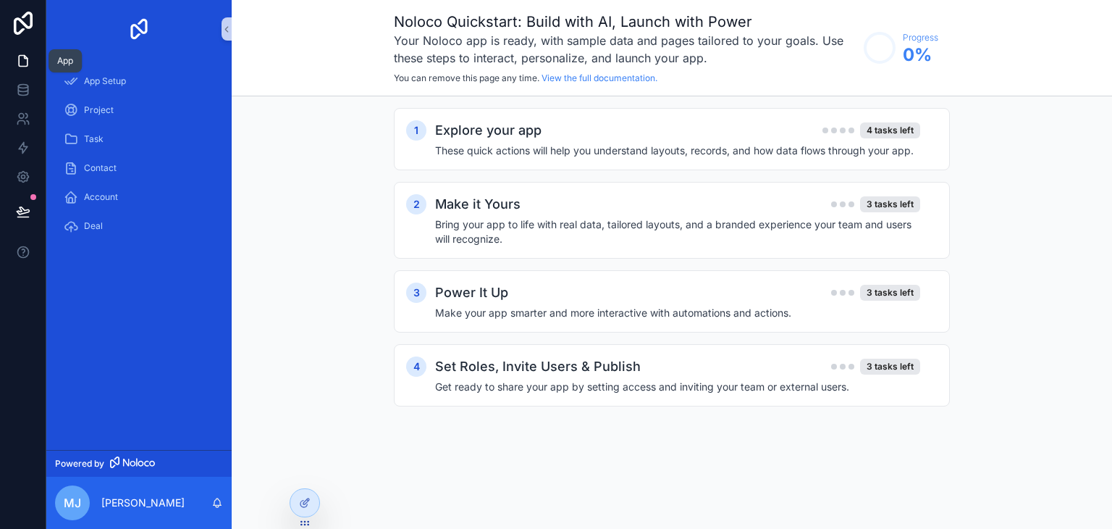
click at [26, 60] on icon at bounding box center [23, 61] width 9 height 11
click at [23, 89] on icon at bounding box center [23, 90] width 14 height 14
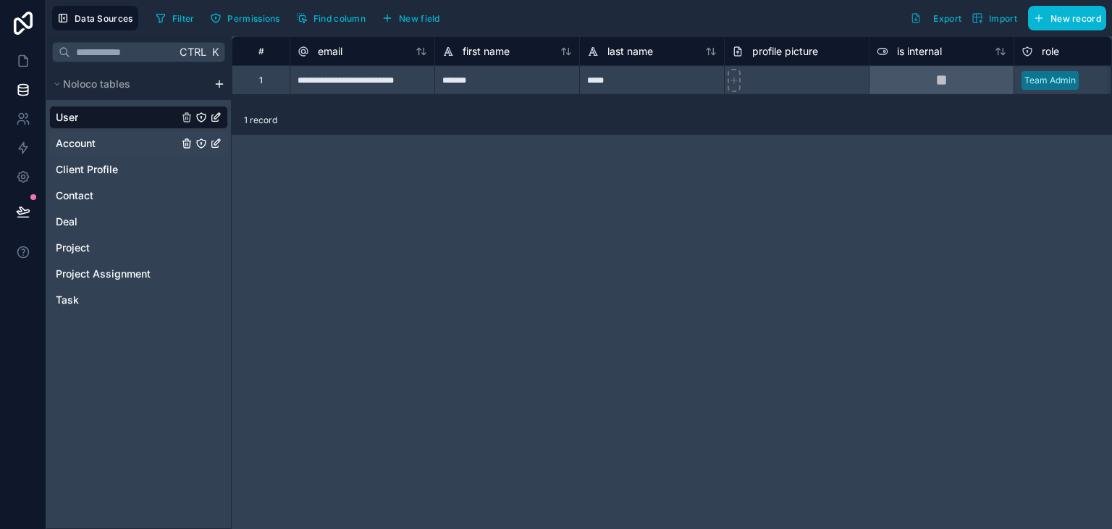
click at [98, 141] on div "Account" at bounding box center [138, 143] width 179 height 23
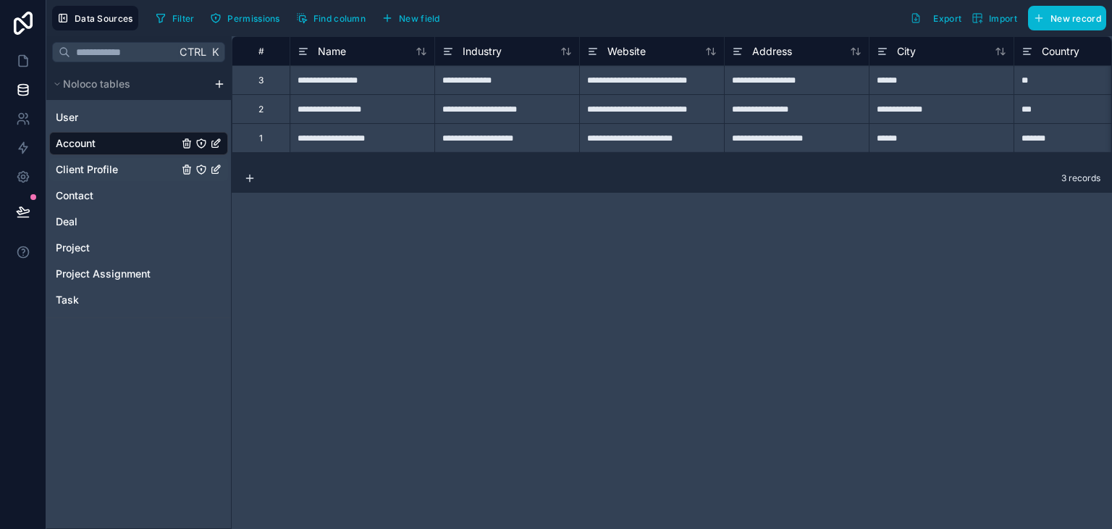
click at [93, 172] on span "Client Profile" at bounding box center [87, 169] width 62 height 14
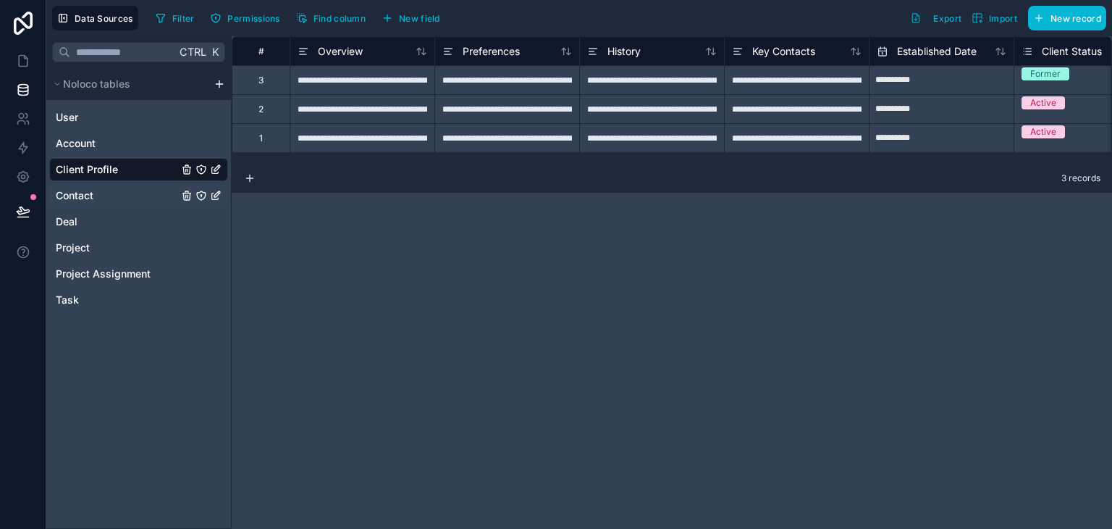
click at [91, 201] on span "Contact" at bounding box center [75, 195] width 38 height 14
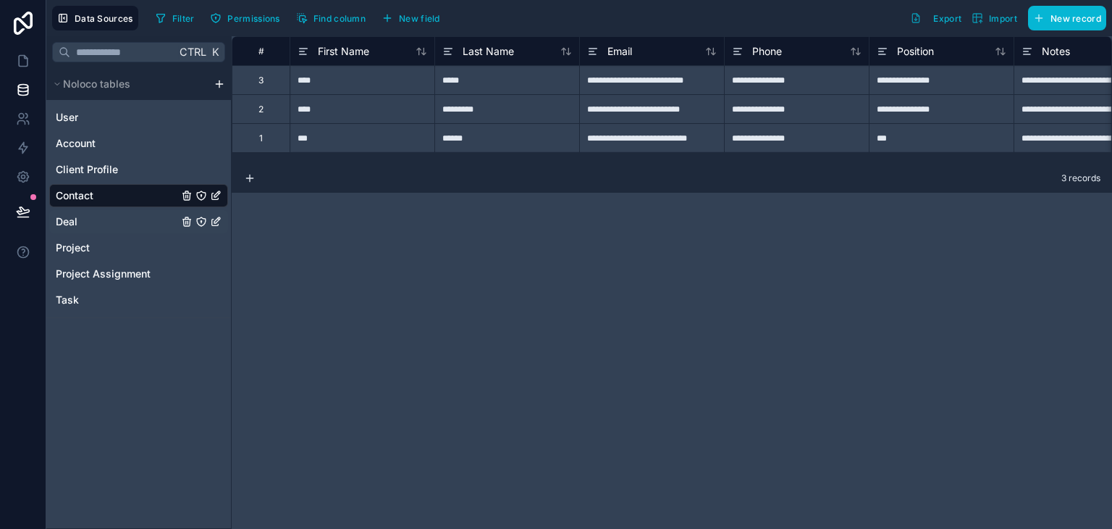
click at [93, 218] on div "Deal" at bounding box center [138, 221] width 179 height 23
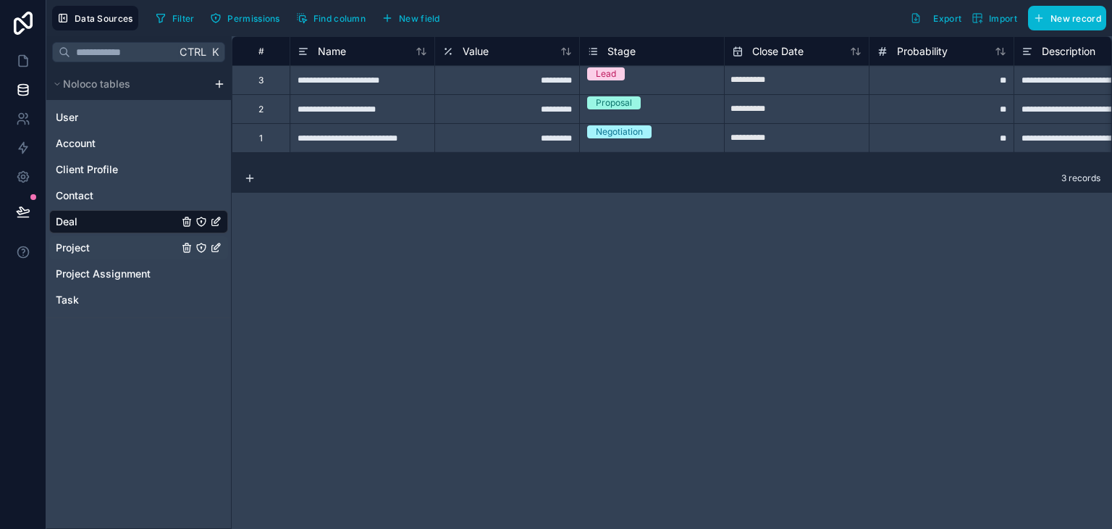
click at [88, 249] on span "Project" at bounding box center [73, 247] width 34 height 14
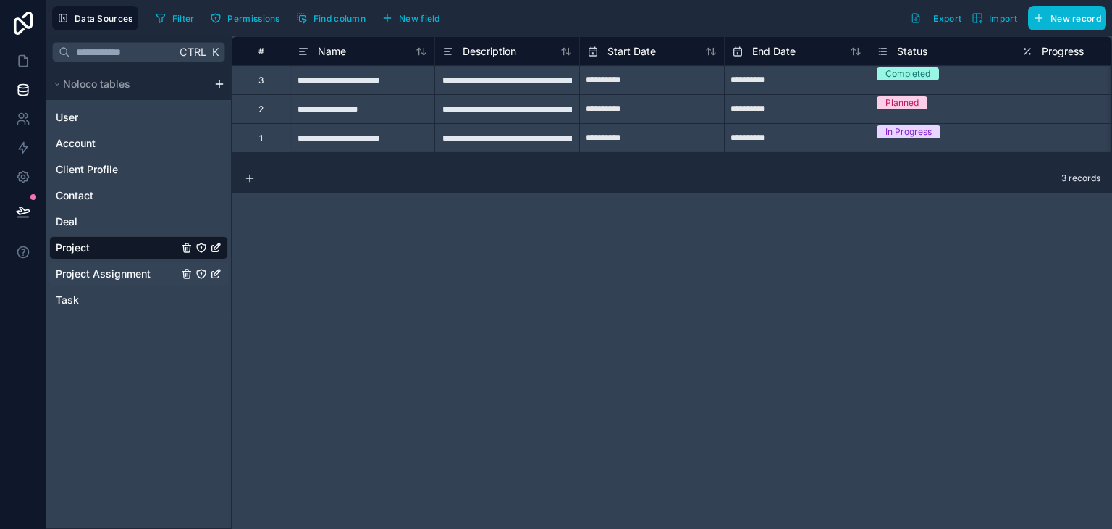
click at [91, 271] on span "Project Assignment" at bounding box center [103, 274] width 95 height 14
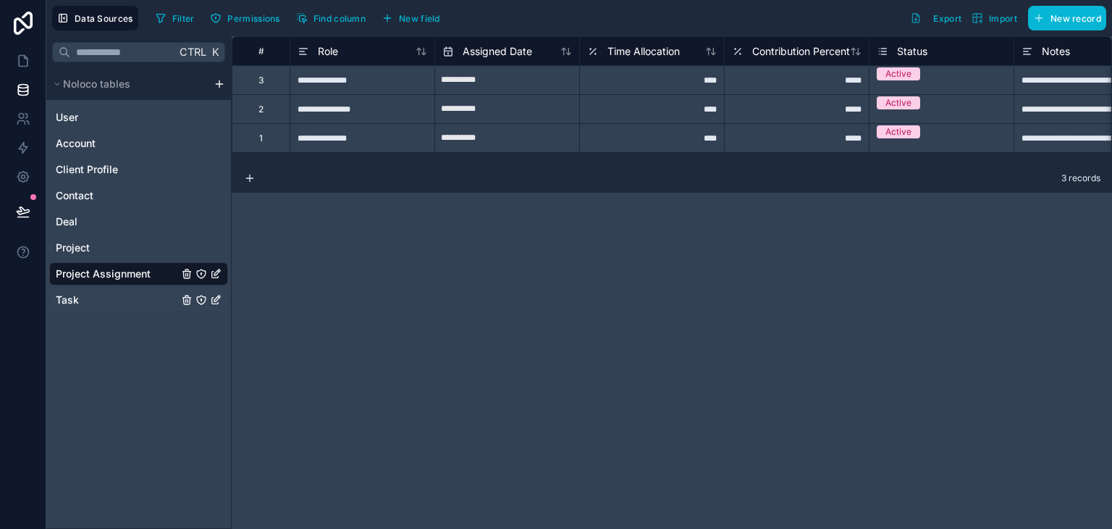
click at [91, 303] on div "Task" at bounding box center [138, 299] width 179 height 23
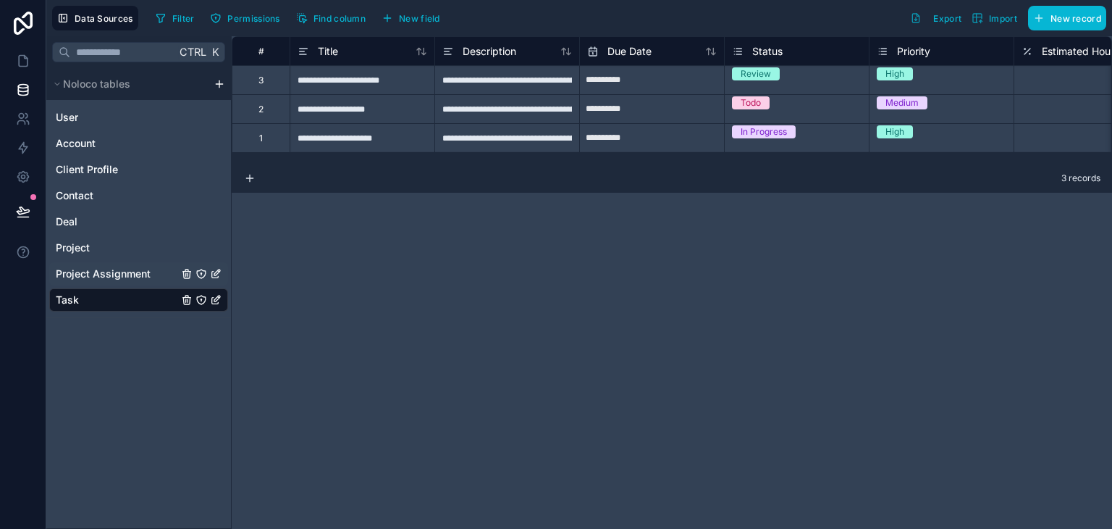
click at [85, 276] on span "Project Assignment" at bounding box center [103, 274] width 95 height 14
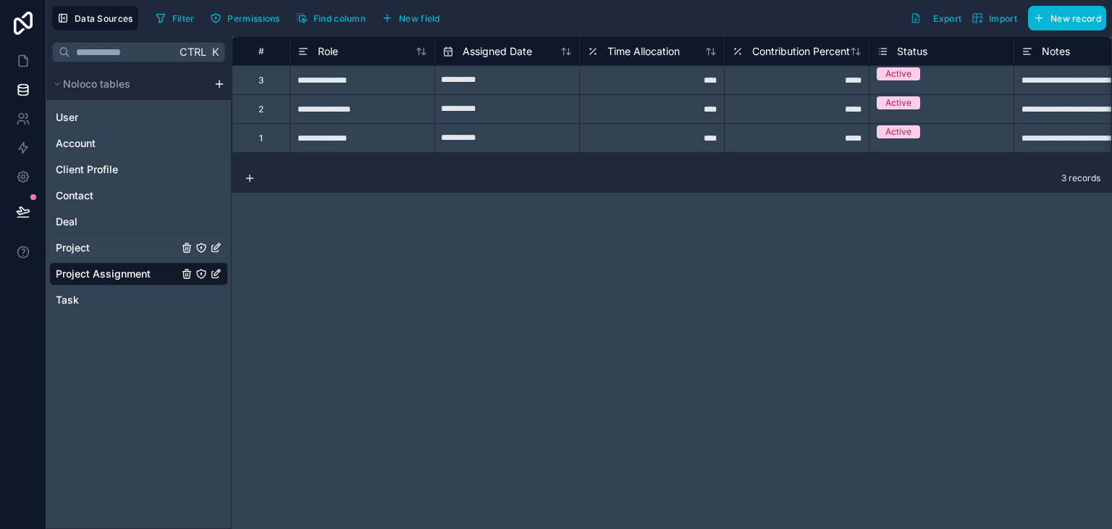
click at [85, 246] on span "Project" at bounding box center [73, 247] width 34 height 14
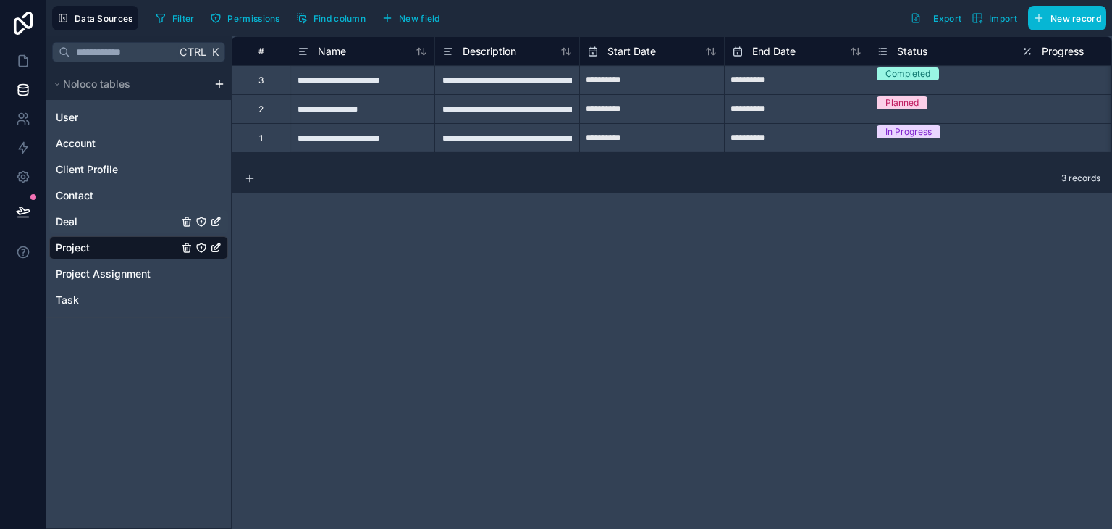
click at [87, 227] on div "Deal" at bounding box center [138, 221] width 179 height 23
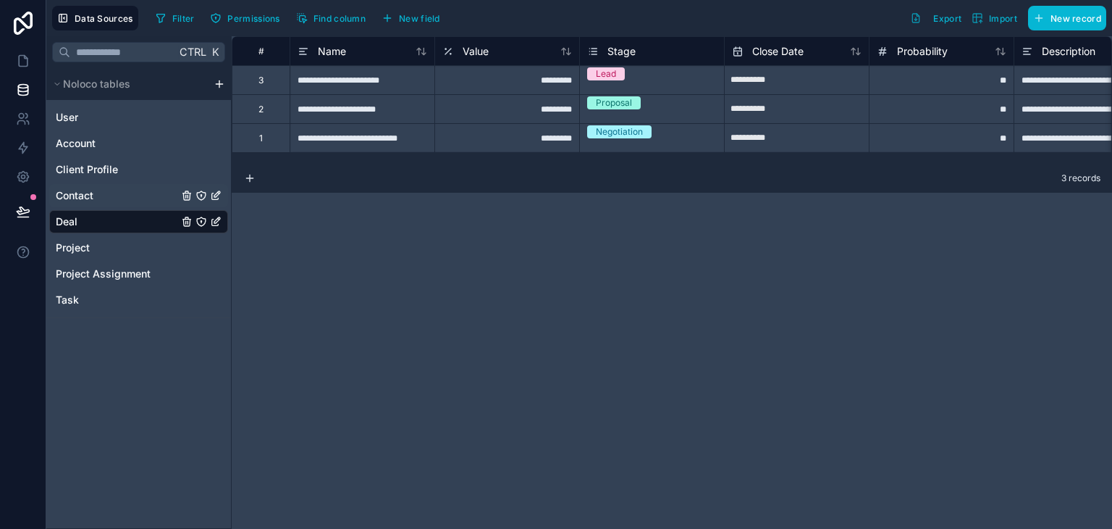
click at [73, 201] on span "Contact" at bounding box center [75, 195] width 38 height 14
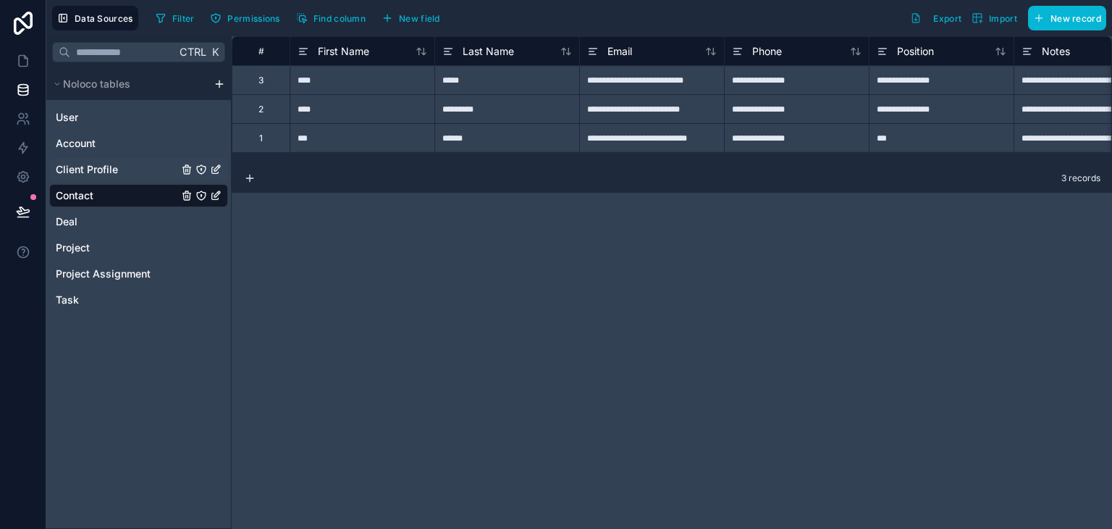
click at [91, 172] on span "Client Profile" at bounding box center [87, 169] width 62 height 14
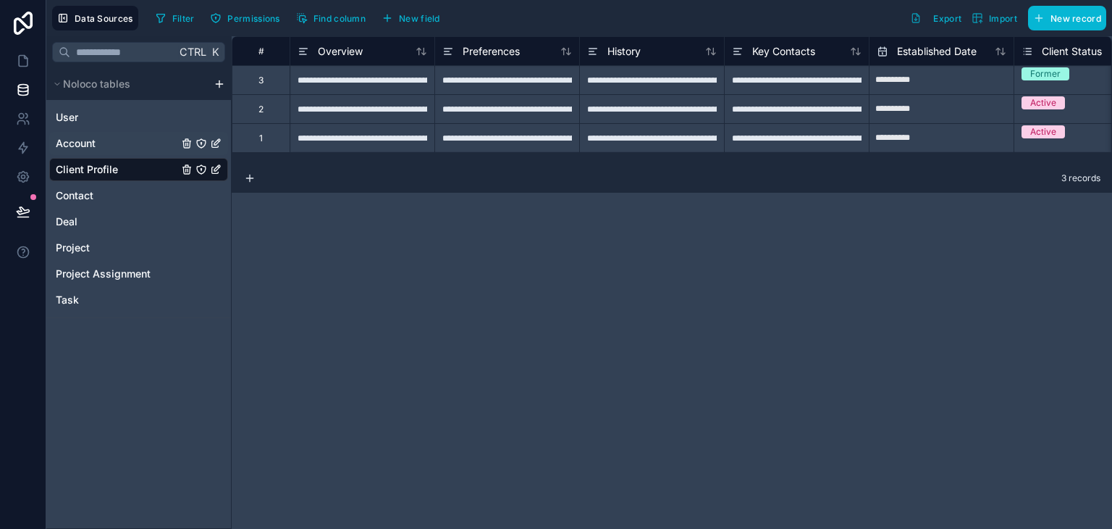
click at [94, 144] on span "Account" at bounding box center [76, 143] width 40 height 14
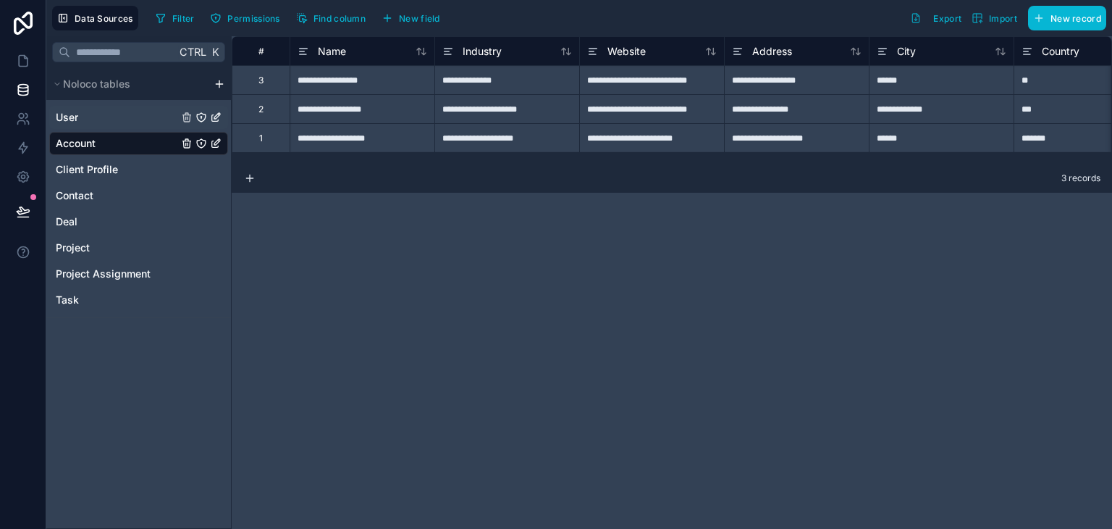
click at [96, 114] on div "User" at bounding box center [138, 117] width 179 height 23
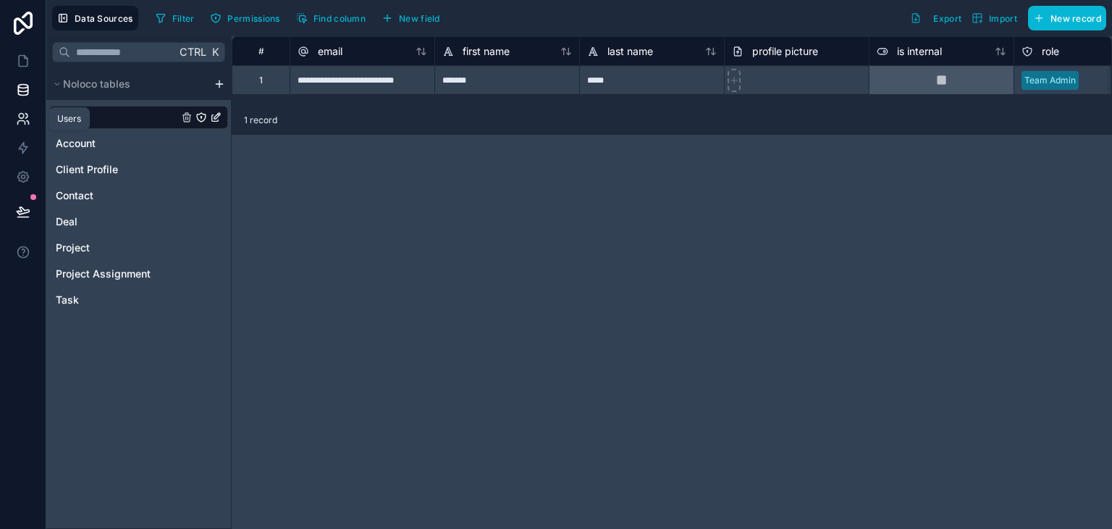
click at [25, 114] on icon at bounding box center [26, 116] width 2 height 4
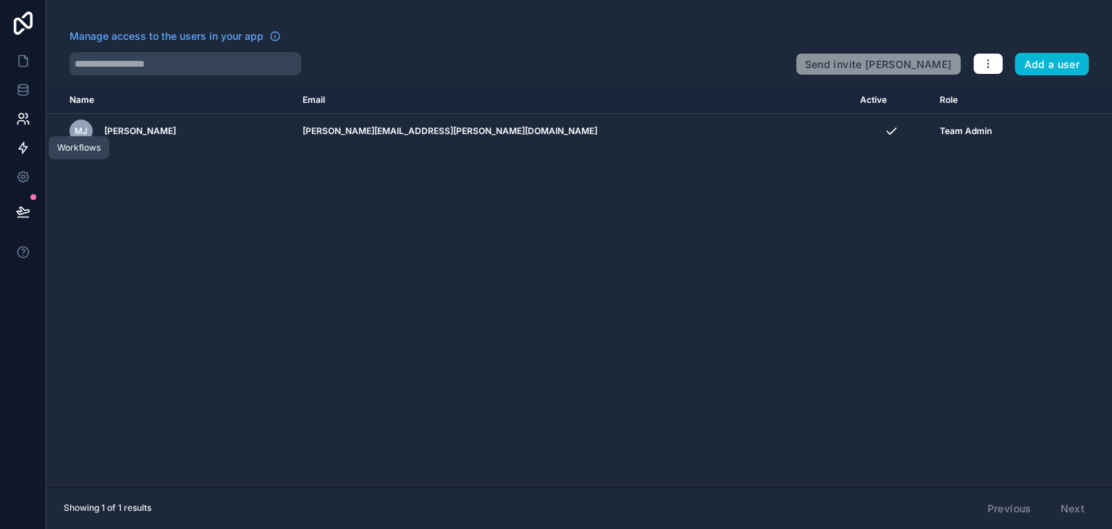
click at [21, 143] on icon at bounding box center [23, 147] width 14 height 14
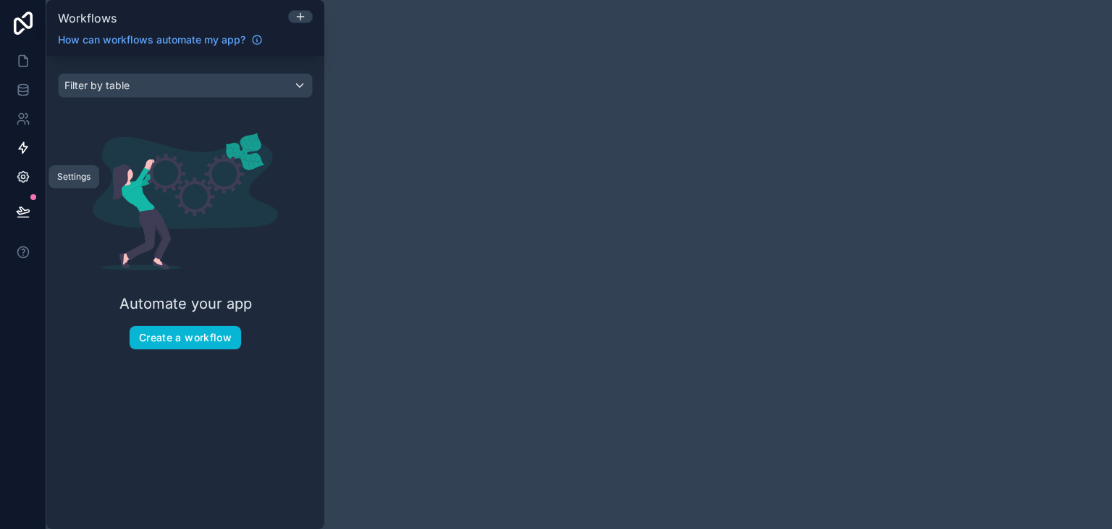
click at [20, 181] on icon at bounding box center [22, 177] width 11 height 11
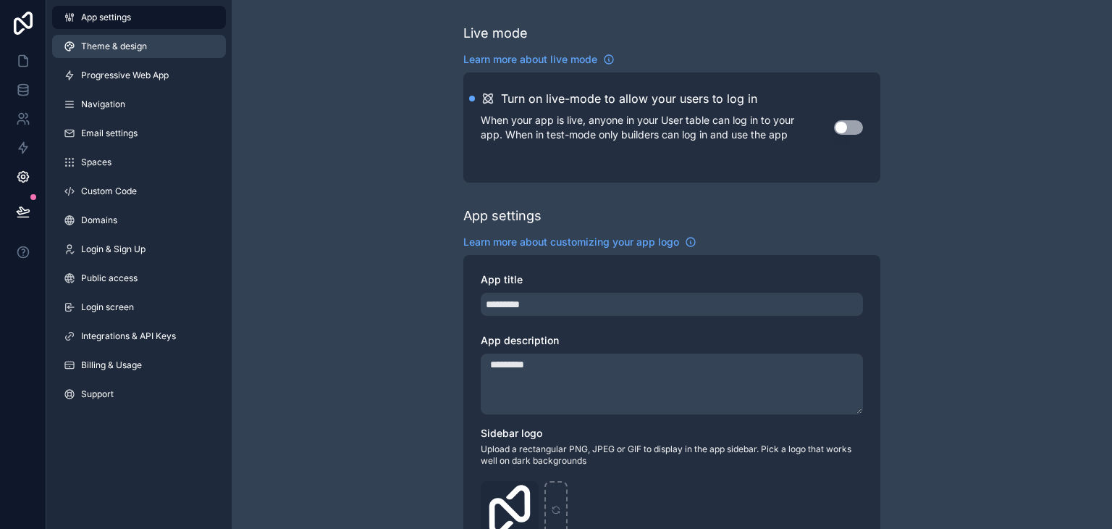
click at [129, 44] on span "Theme & design" at bounding box center [114, 47] width 66 height 12
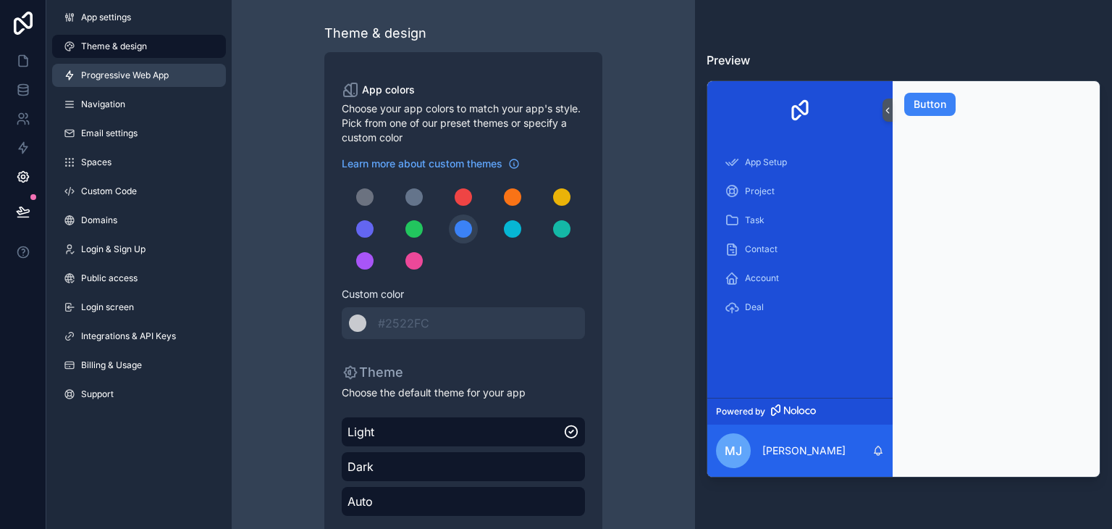
click at [129, 75] on span "Progressive Web App" at bounding box center [125, 76] width 88 height 12
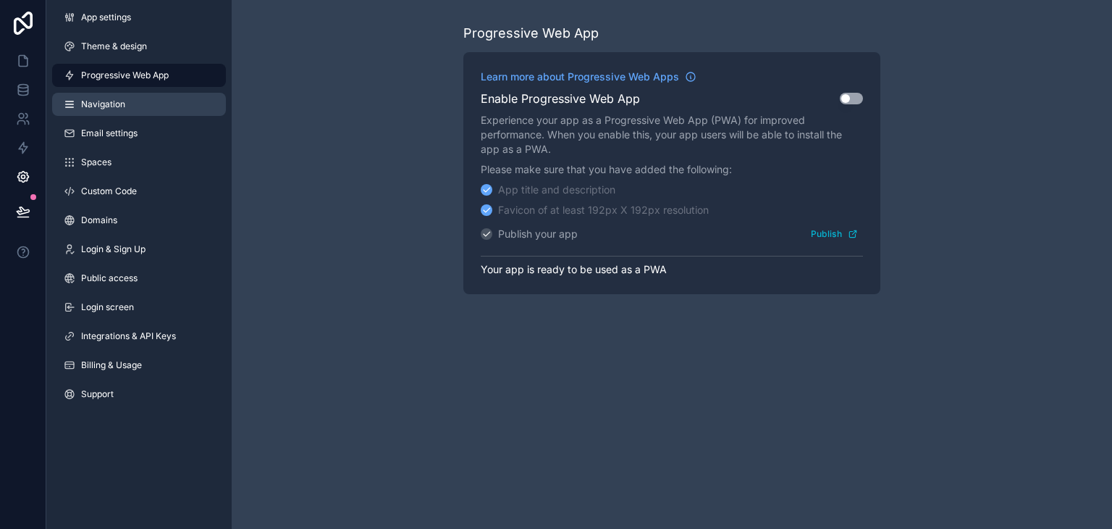
click at [120, 103] on span "Navigation" at bounding box center [103, 104] width 44 height 12
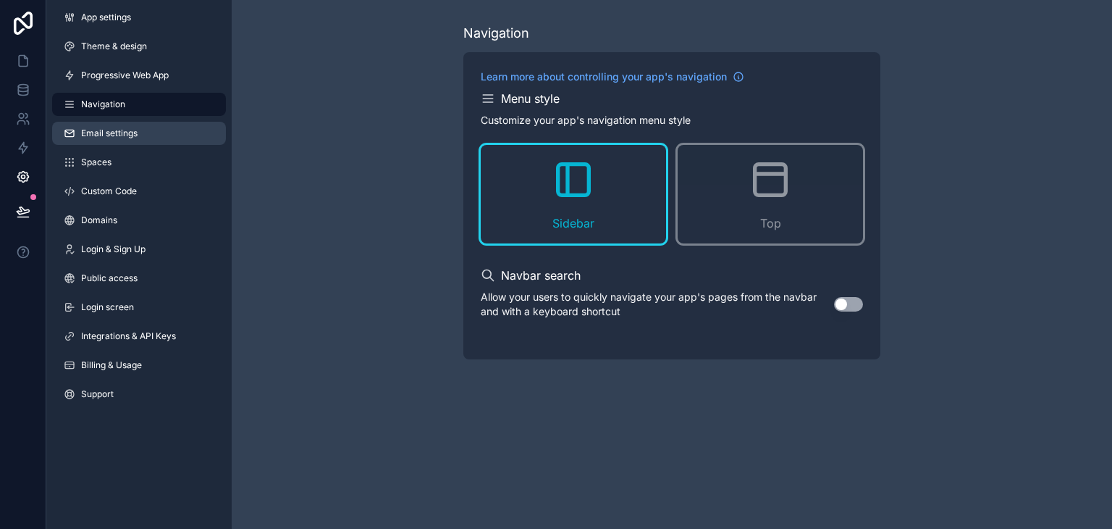
click at [120, 127] on span "Email settings" at bounding box center [109, 133] width 56 height 12
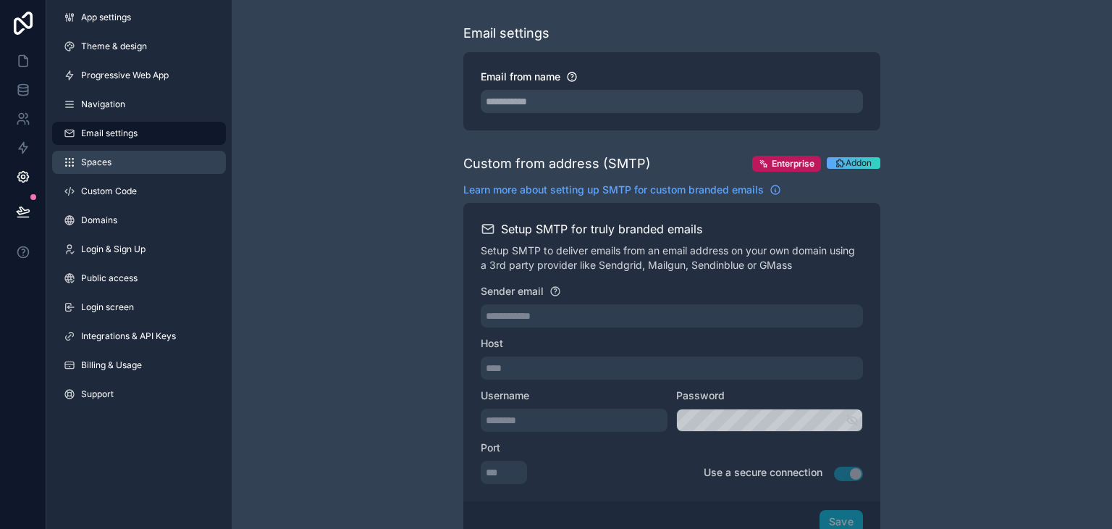
click at [120, 169] on link "Spaces" at bounding box center [139, 162] width 174 height 23
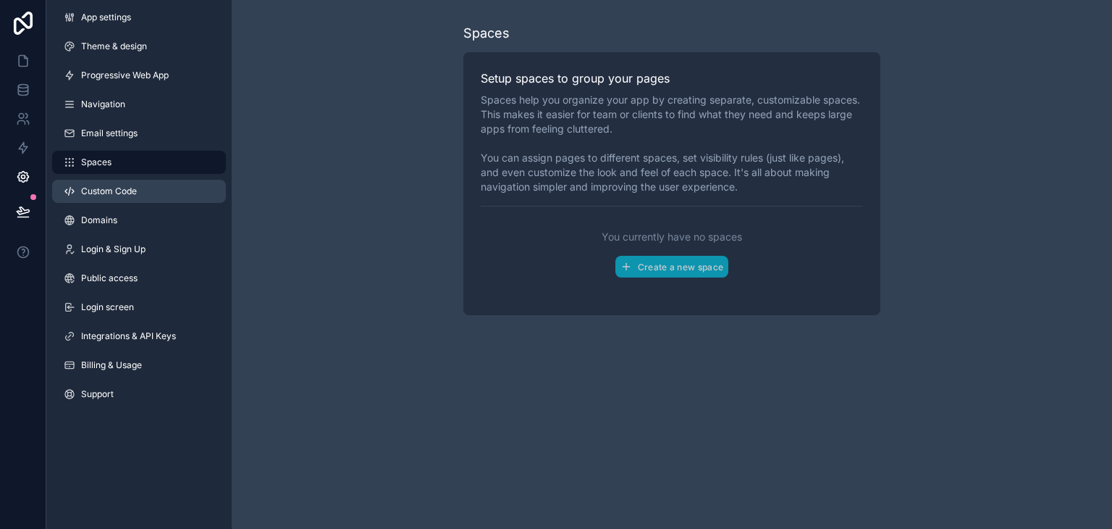
click at [123, 193] on span "Custom Code" at bounding box center [109, 191] width 56 height 12
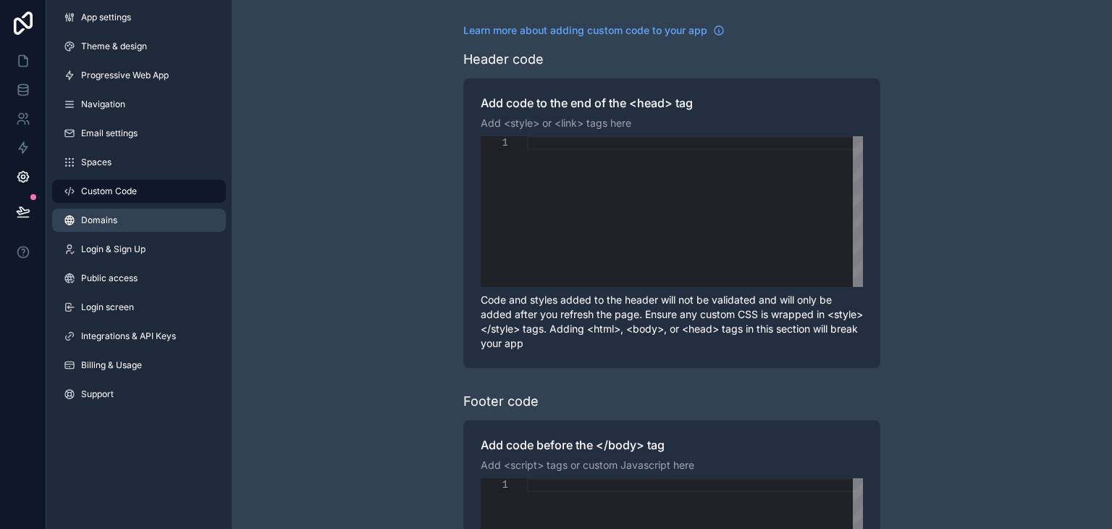
click at [125, 225] on link "Domains" at bounding box center [139, 220] width 174 height 23
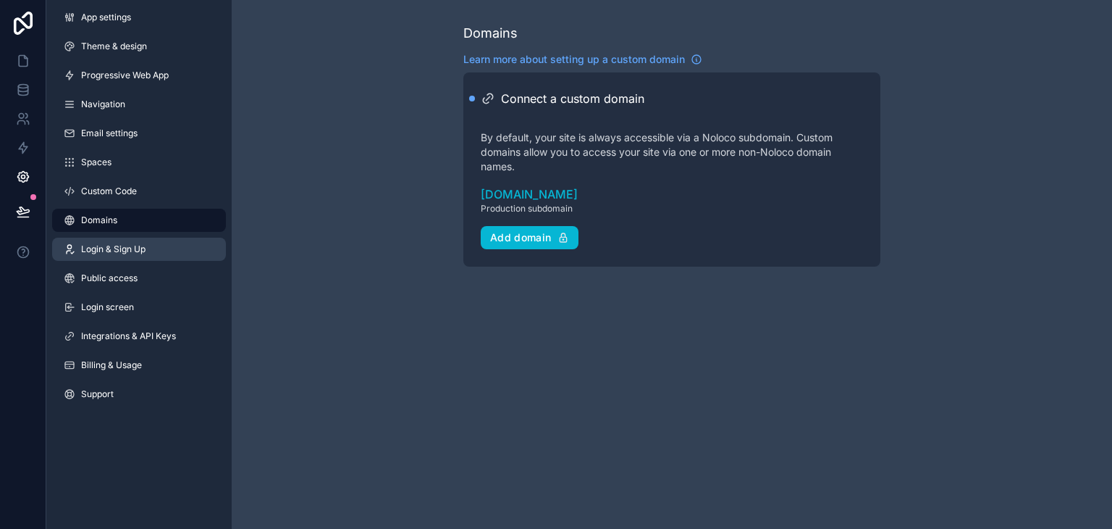
click at [127, 246] on span "Login & Sign Up" at bounding box center [113, 249] width 64 height 12
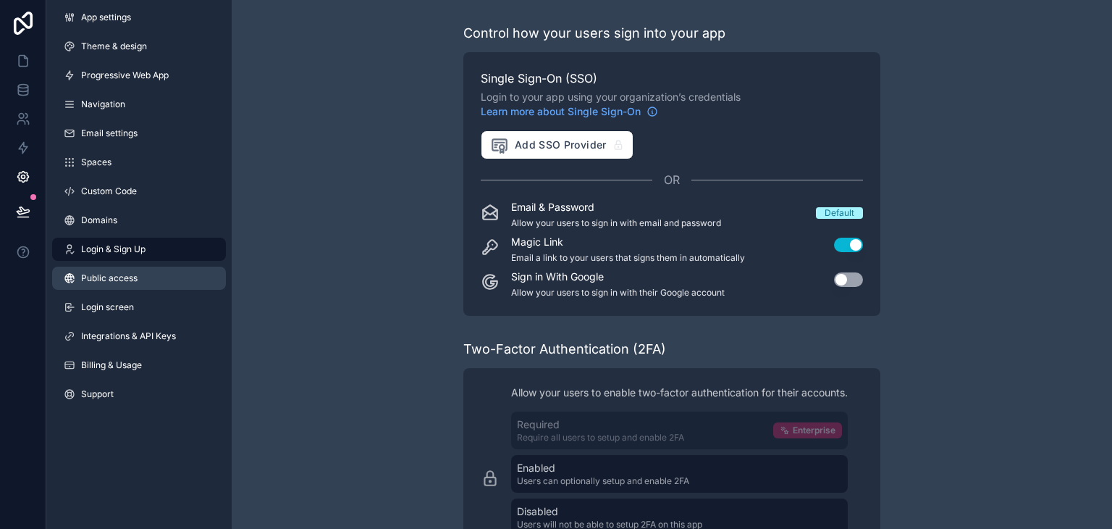
click at [130, 277] on span "Public access" at bounding box center [109, 278] width 56 height 12
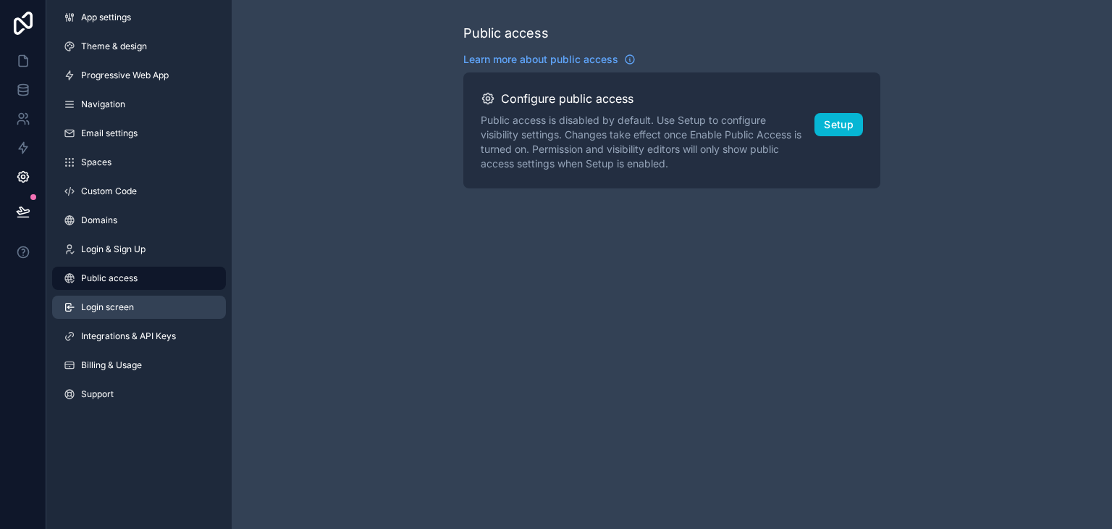
click at [133, 308] on span "Login screen" at bounding box center [107, 307] width 53 height 12
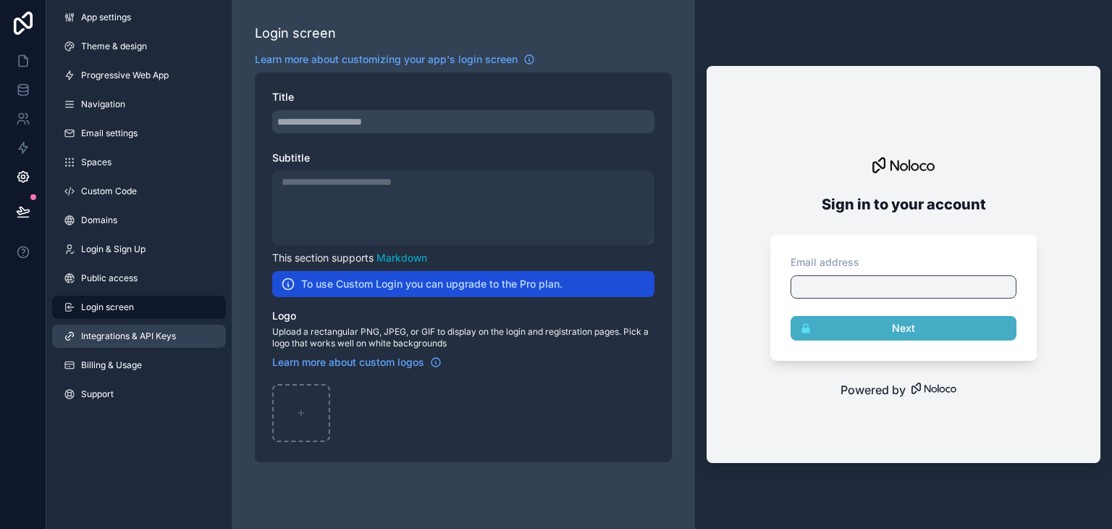
click at [132, 334] on span "Integrations & API Keys" at bounding box center [128, 336] width 95 height 12
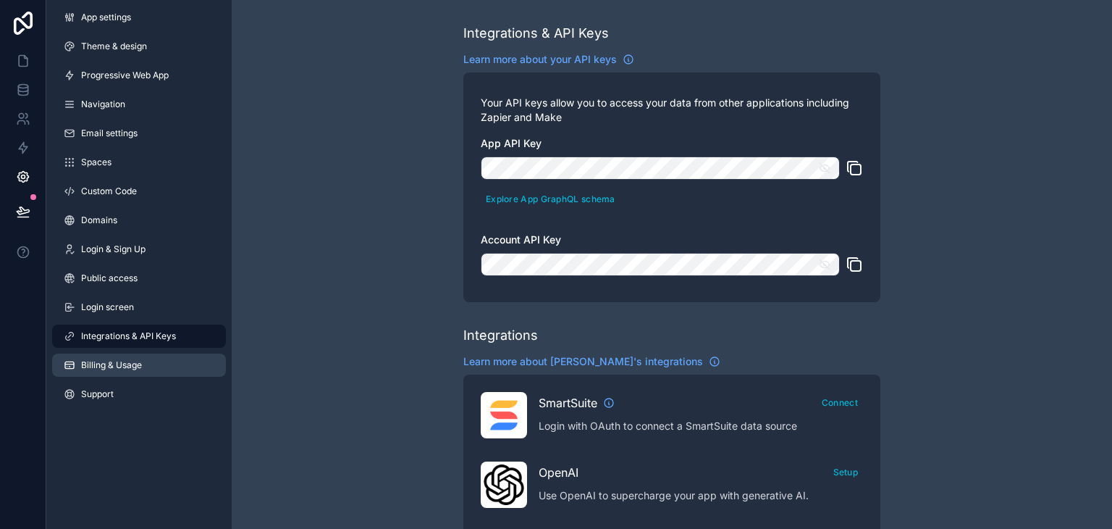
click at [133, 366] on span "Billing & Usage" at bounding box center [111, 365] width 61 height 12
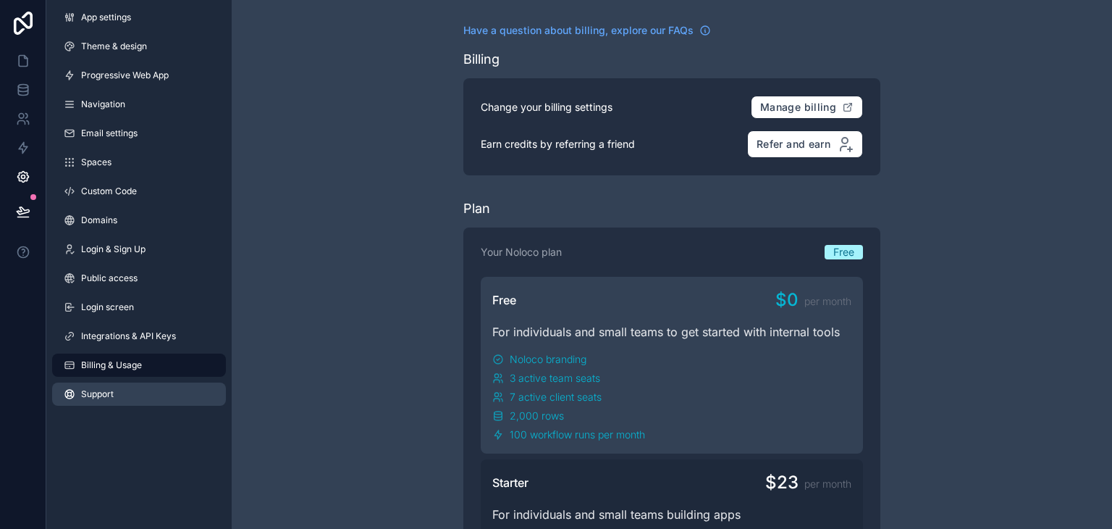
click at [125, 392] on link "Support" at bounding box center [139, 393] width 174 height 23
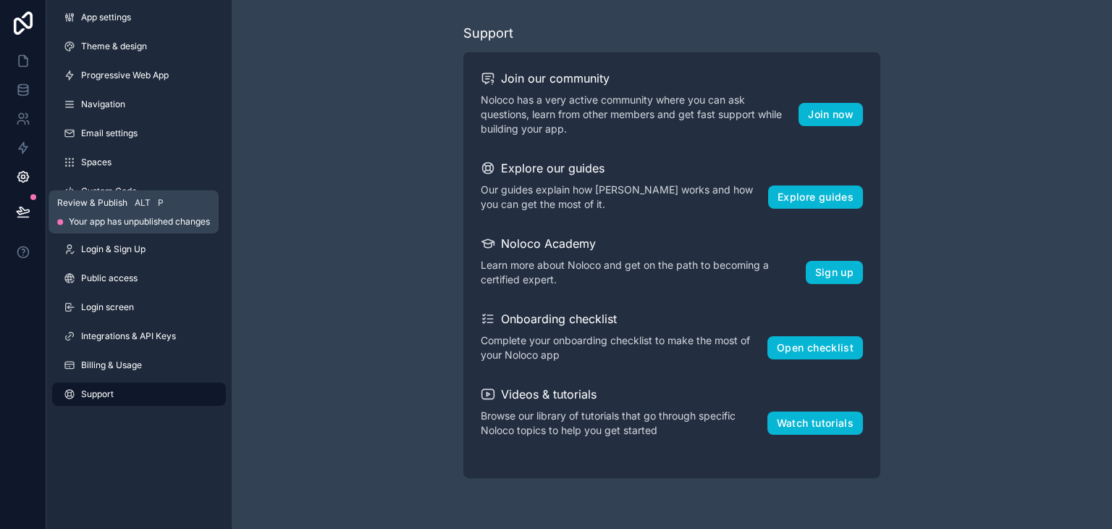
click at [22, 214] on icon at bounding box center [23, 211] width 14 height 14
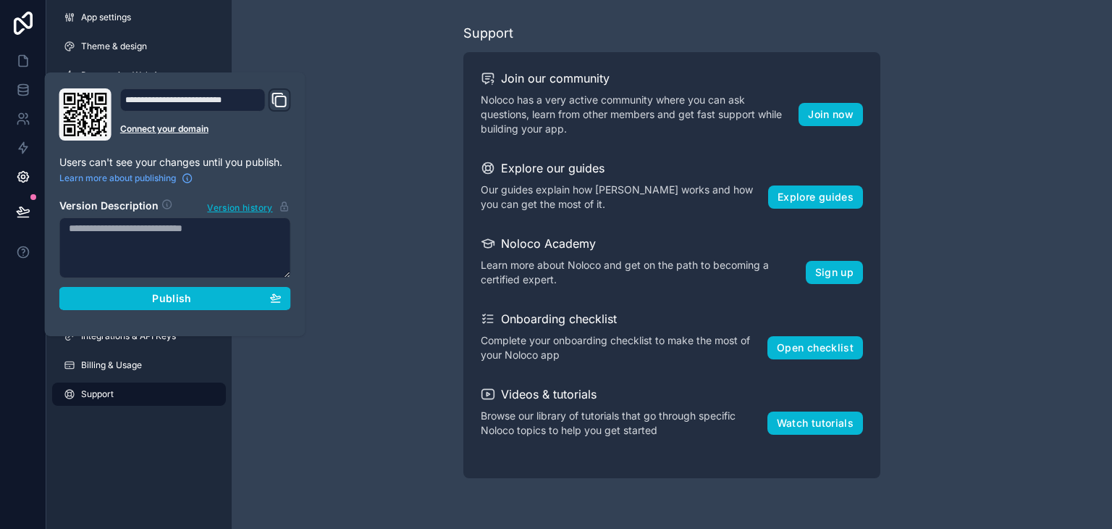
click at [371, 164] on div "Support Join our community Noloco has a very active community where you can ask…" at bounding box center [672, 250] width 881 height 501
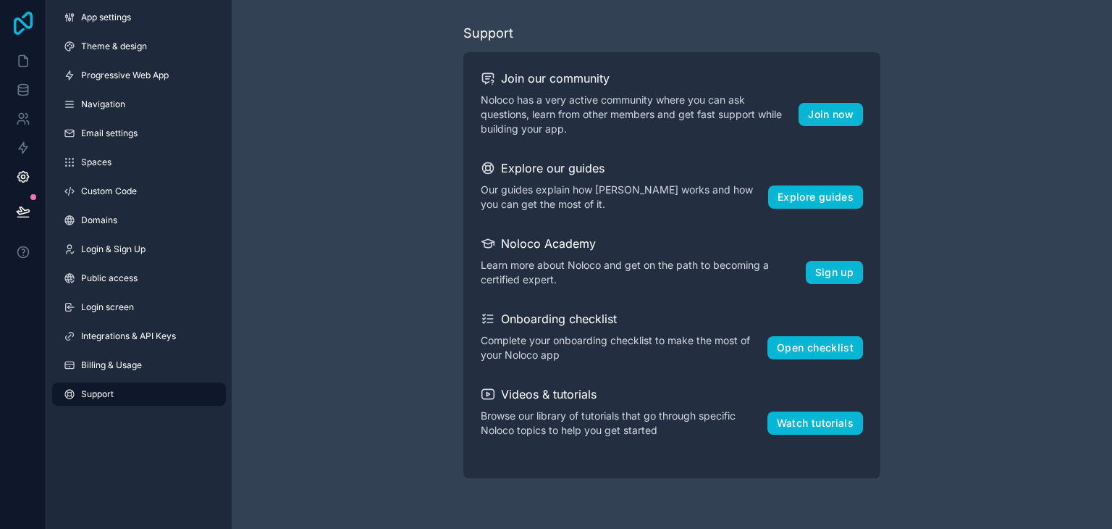
click at [20, 16] on icon at bounding box center [23, 23] width 29 height 23
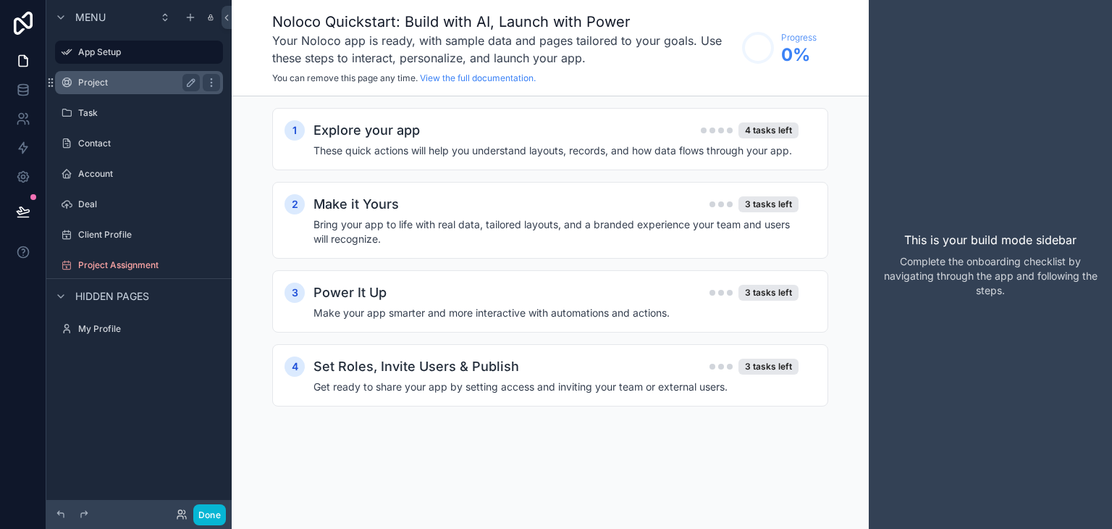
click at [141, 80] on label "Project" at bounding box center [136, 83] width 116 height 12
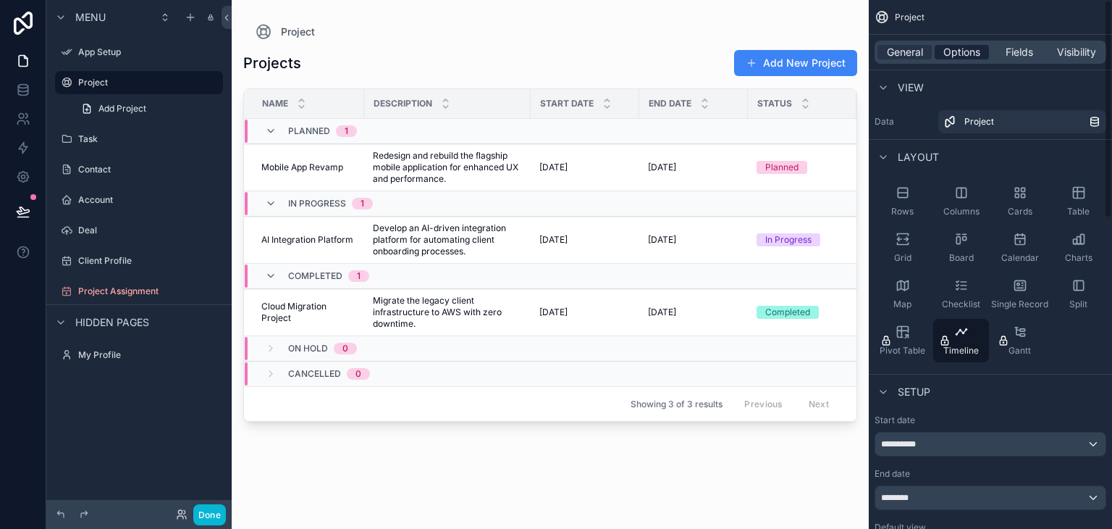
click at [946, 56] on span "Options" at bounding box center [962, 52] width 37 height 14
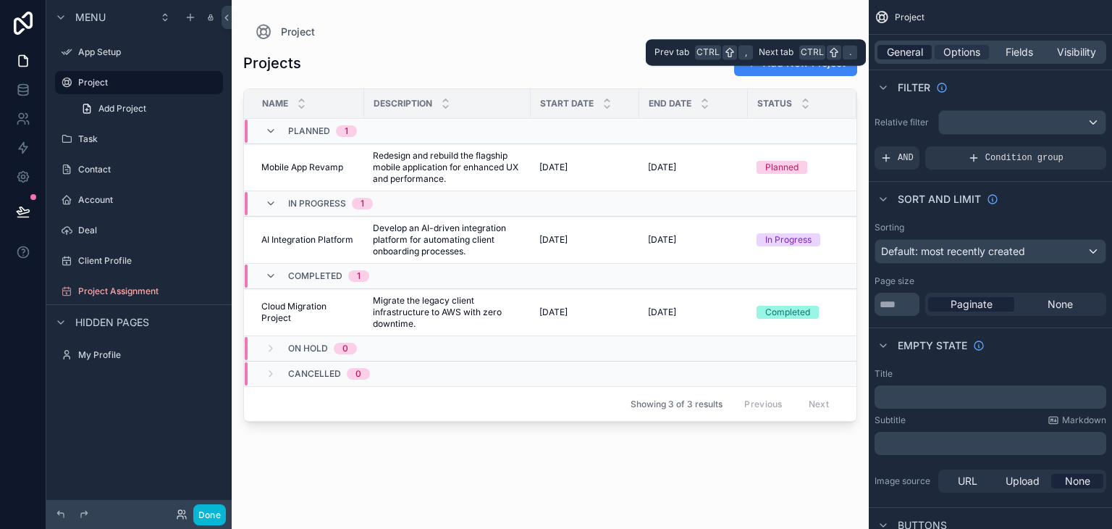
click at [890, 55] on span "General" at bounding box center [905, 52] width 36 height 14
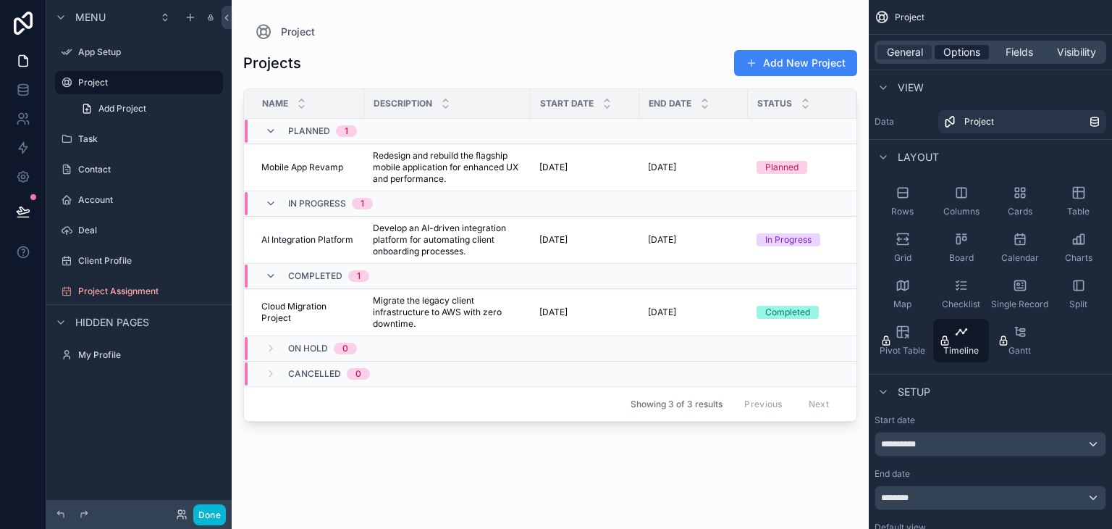
click at [966, 45] on span "Options" at bounding box center [962, 52] width 37 height 14
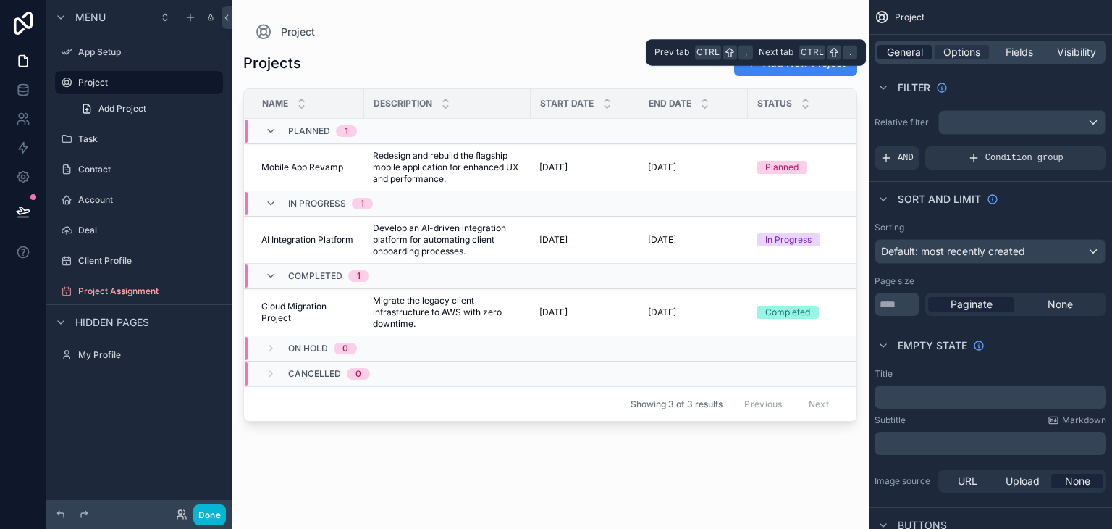
click at [905, 58] on span "General" at bounding box center [905, 52] width 36 height 14
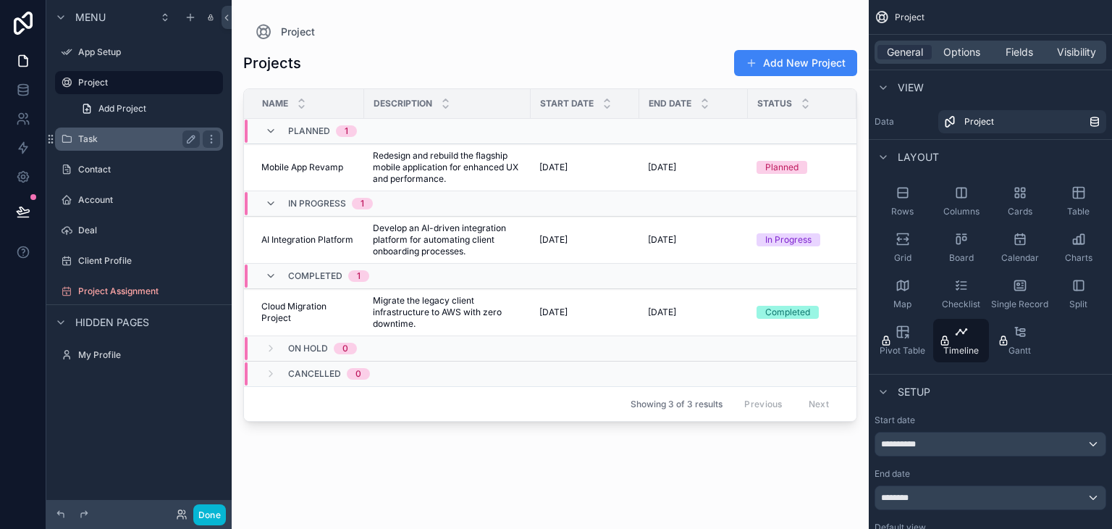
click at [98, 143] on label "Task" at bounding box center [136, 139] width 116 height 12
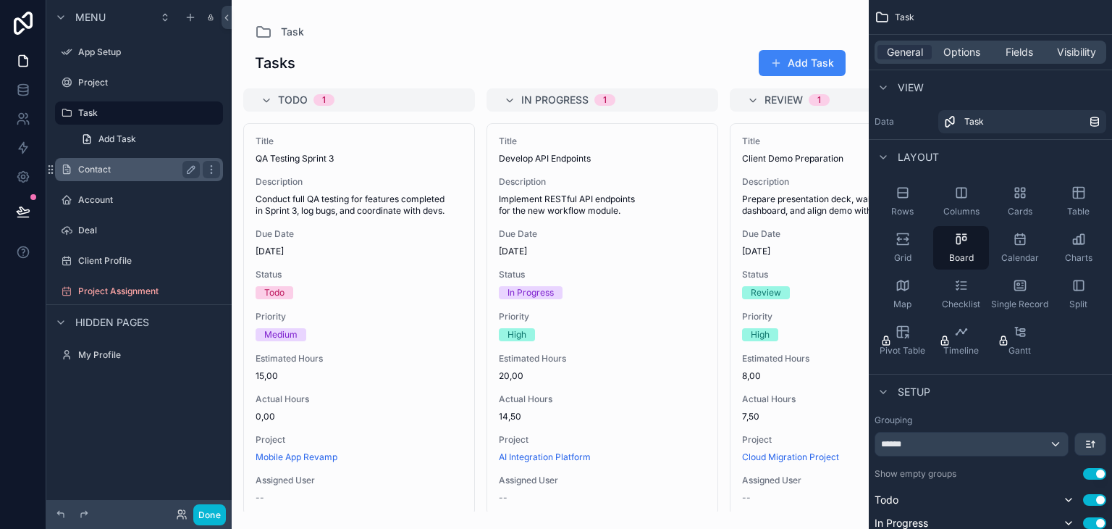
click at [96, 169] on label "Contact" at bounding box center [136, 170] width 116 height 12
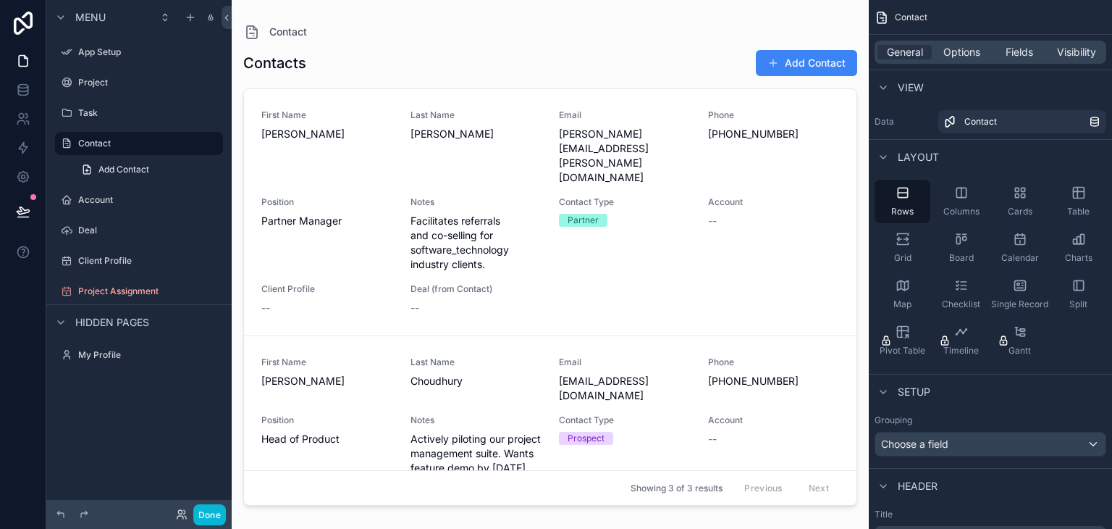
drag, startPoint x: 93, startPoint y: 198, endPoint x: 90, endPoint y: 215, distance: 16.9
click at [93, 198] on label "Account" at bounding box center [149, 200] width 142 height 12
